Goal: Information Seeking & Learning: Learn about a topic

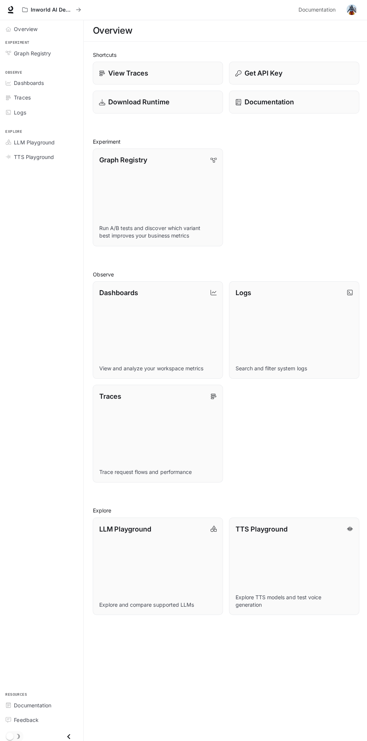
click at [142, 571] on link "LLM Playground Explore and compare supported LLMs" at bounding box center [157, 563] width 129 height 97
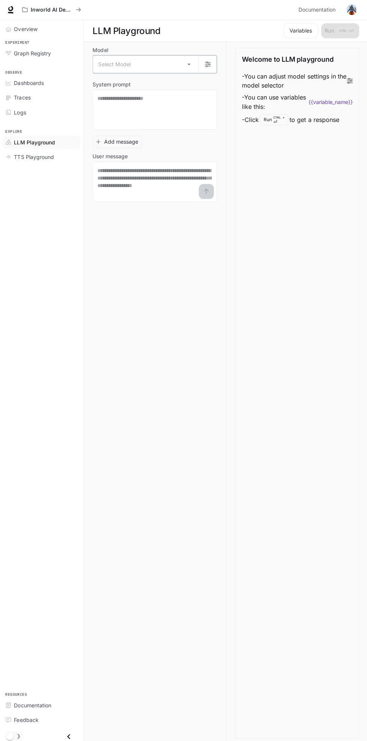
click at [207, 64] on icon "button" at bounding box center [207, 65] width 6 height 6
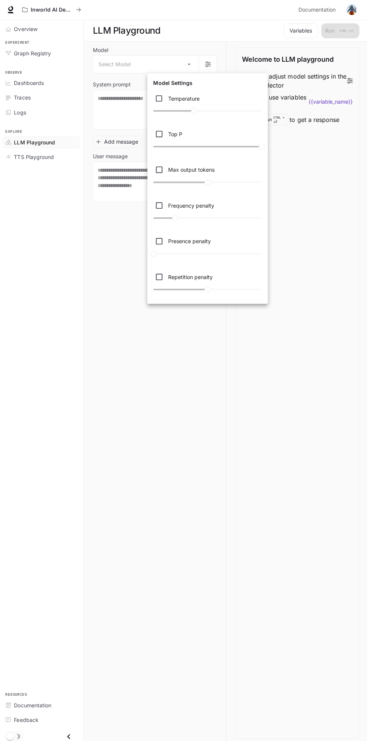
click at [79, 279] on div at bounding box center [183, 370] width 367 height 741
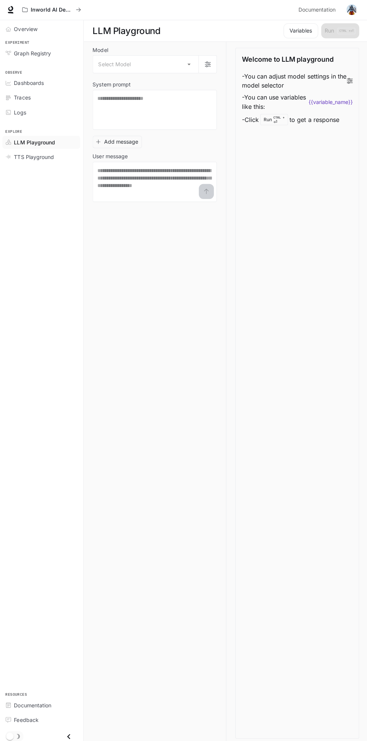
click at [180, 60] on body "Skip to main content Inworld AI Demos Documentation Documentation Portal Overvi…" at bounding box center [183, 370] width 367 height 741
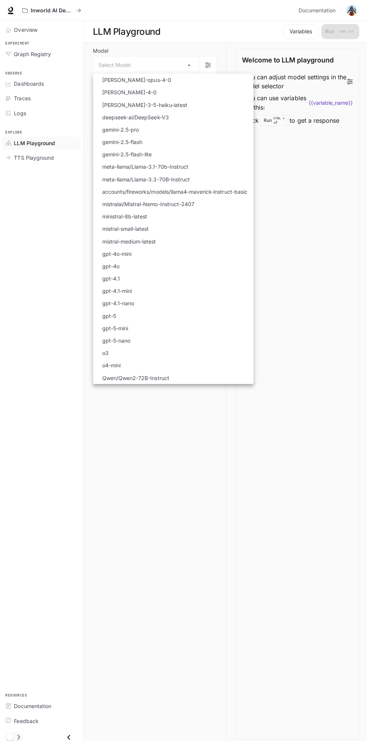
click at [297, 221] on div at bounding box center [183, 370] width 367 height 741
